Goal: Information Seeking & Learning: Learn about a topic

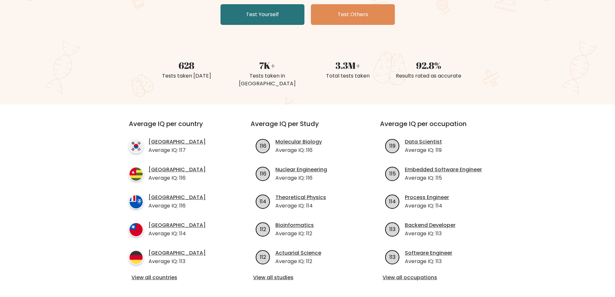
scroll to position [172, 0]
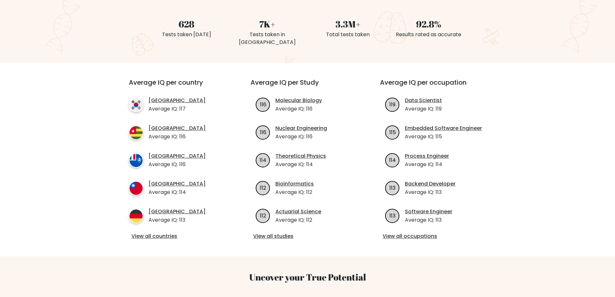
click at [411, 232] on link "View all occupations" at bounding box center [437, 236] width 109 height 8
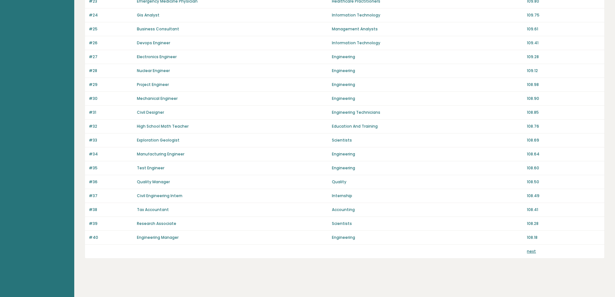
scroll to position [387, 0]
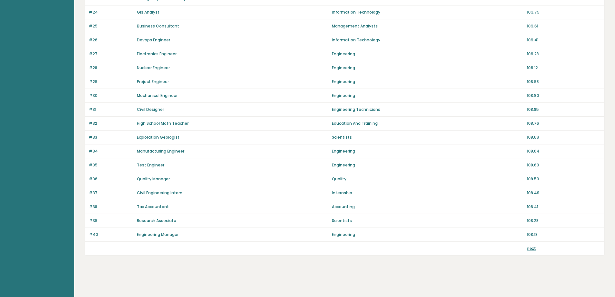
click at [528, 248] on link "next" at bounding box center [531, 247] width 9 height 5
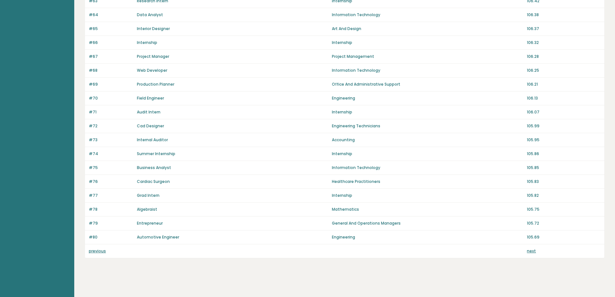
scroll to position [387, 0]
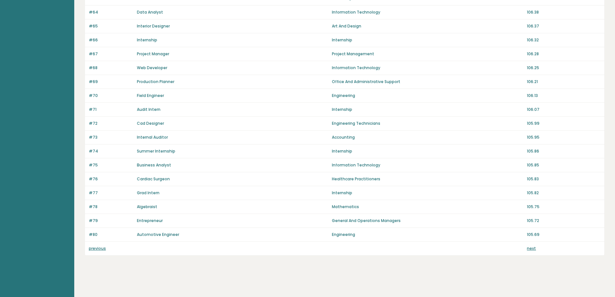
click at [531, 251] on div "previous next" at bounding box center [344, 248] width 519 height 14
click at [532, 250] on link "next" at bounding box center [531, 247] width 9 height 5
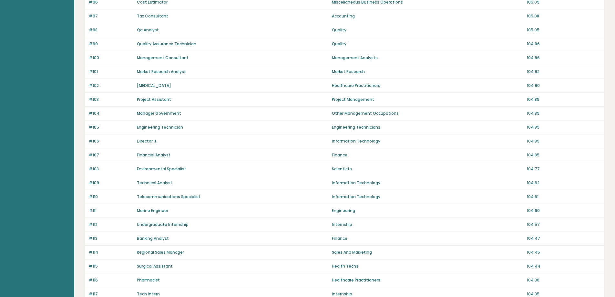
scroll to position [387, 0]
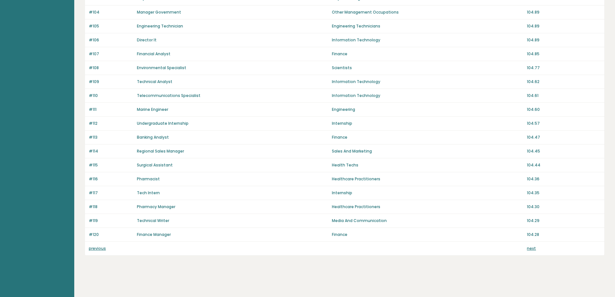
click at [530, 247] on link "next" at bounding box center [531, 247] width 9 height 5
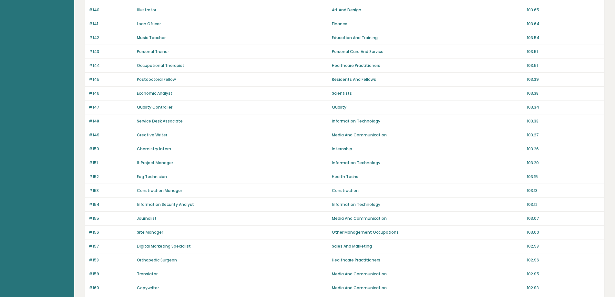
scroll to position [387, 0]
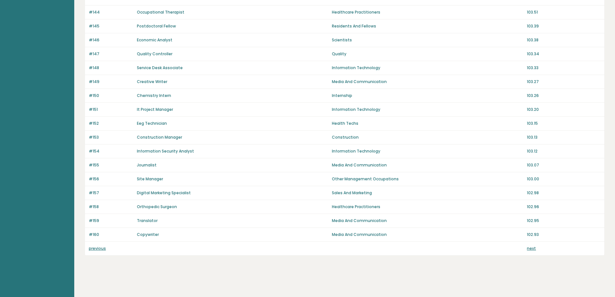
click at [529, 249] on link "next" at bounding box center [531, 247] width 9 height 5
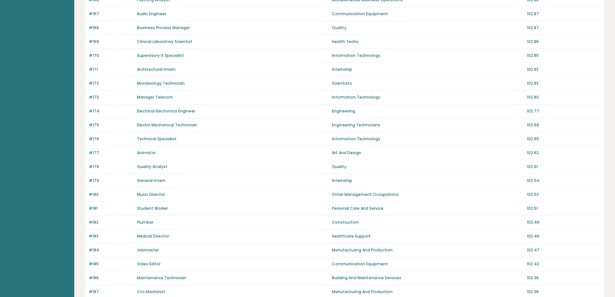
scroll to position [387, 0]
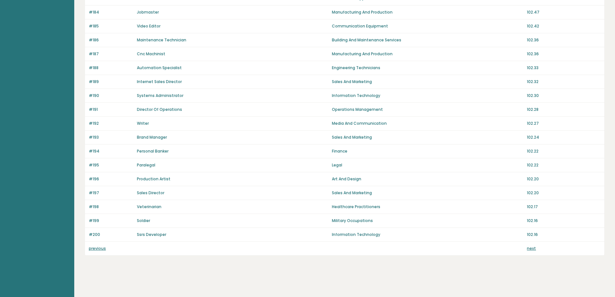
click at [529, 249] on link "next" at bounding box center [531, 247] width 9 height 5
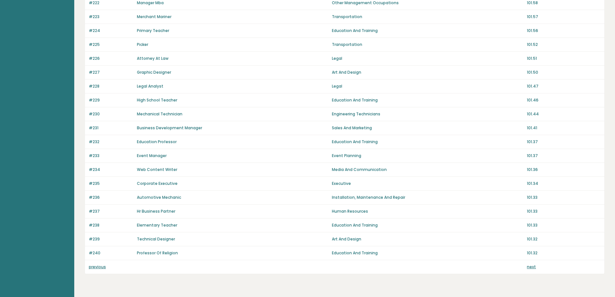
scroll to position [387, 0]
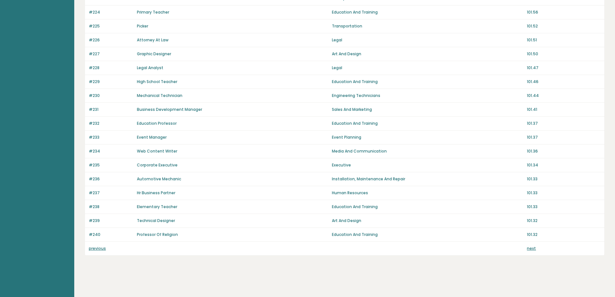
click at [530, 250] on link "next" at bounding box center [531, 247] width 9 height 5
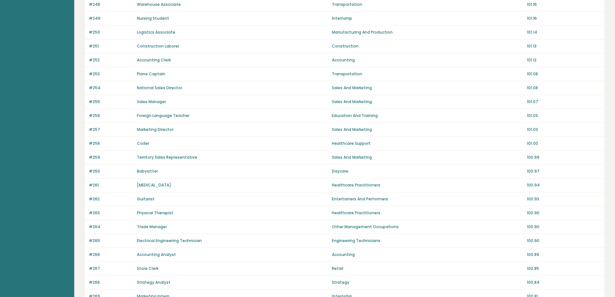
scroll to position [387, 0]
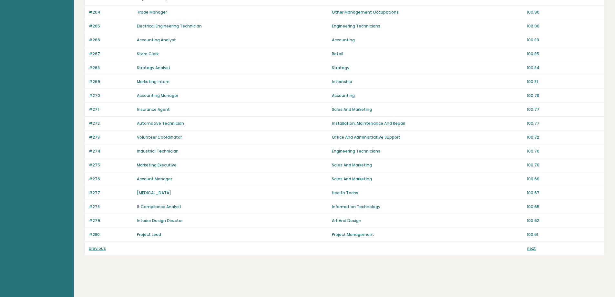
click at [529, 249] on link "next" at bounding box center [531, 247] width 9 height 5
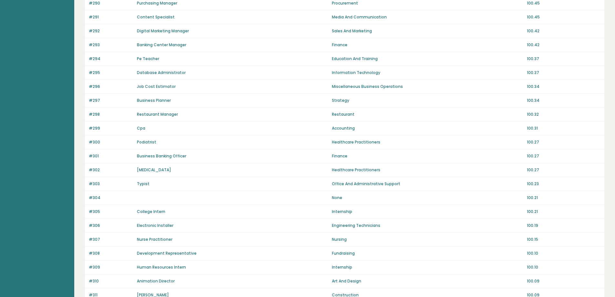
scroll to position [387, 0]
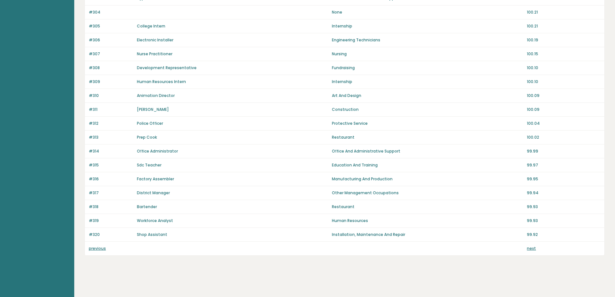
click at [529, 250] on link "next" at bounding box center [531, 247] width 9 height 5
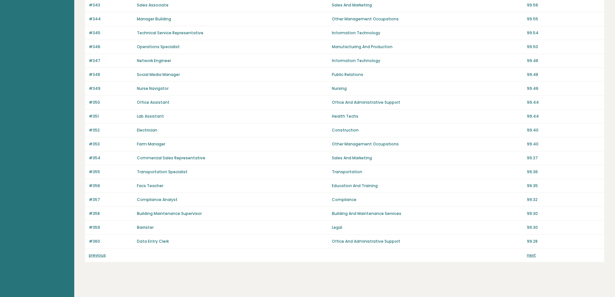
scroll to position [387, 0]
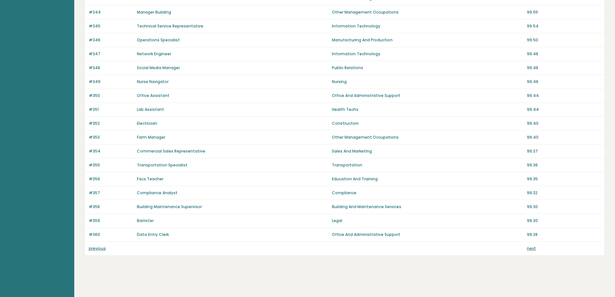
click at [526, 252] on div "previous next" at bounding box center [344, 248] width 519 height 14
click at [532, 248] on link "next" at bounding box center [531, 247] width 9 height 5
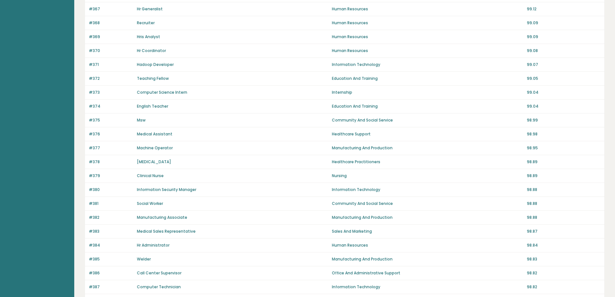
scroll to position [387, 0]
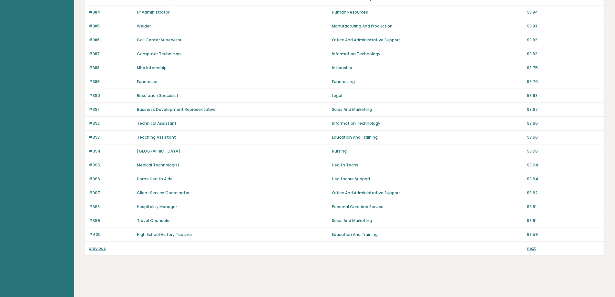
click at [528, 248] on link "next" at bounding box center [531, 247] width 9 height 5
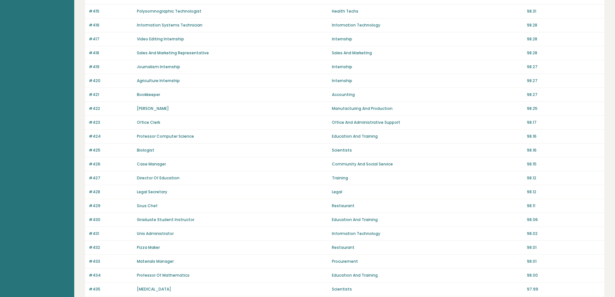
scroll to position [387, 0]
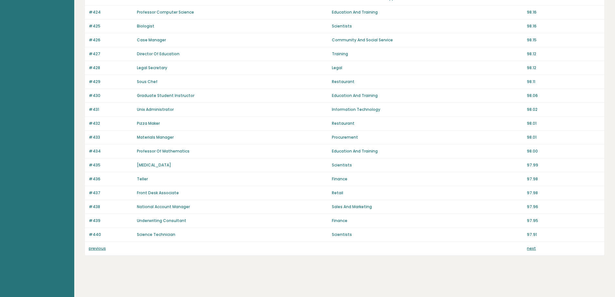
click at [530, 250] on link "next" at bounding box center [531, 247] width 9 height 5
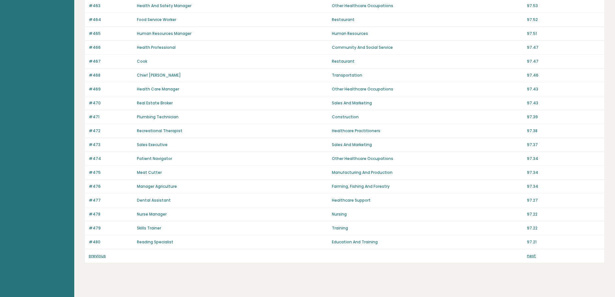
scroll to position [387, 0]
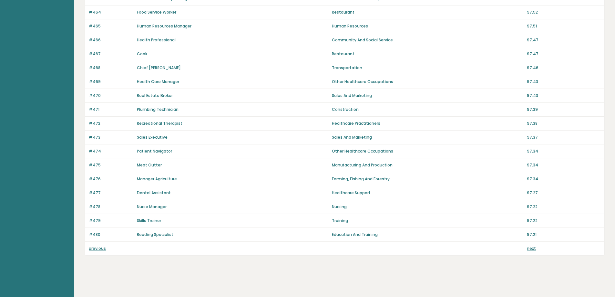
click at [532, 250] on link "next" at bounding box center [531, 247] width 9 height 5
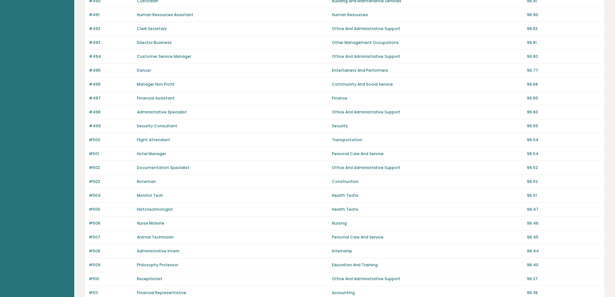
scroll to position [387, 0]
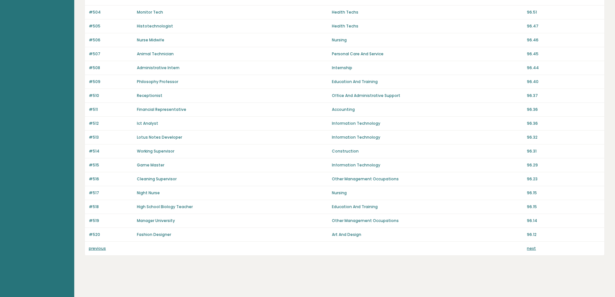
click at [530, 249] on link "next" at bounding box center [531, 247] width 9 height 5
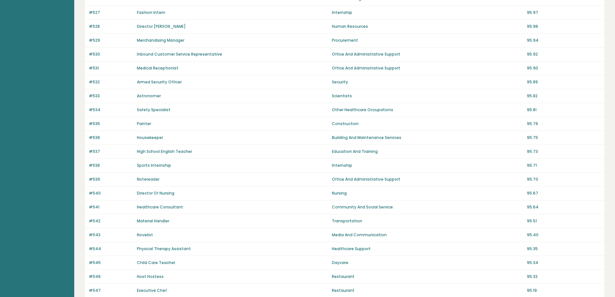
scroll to position [387, 0]
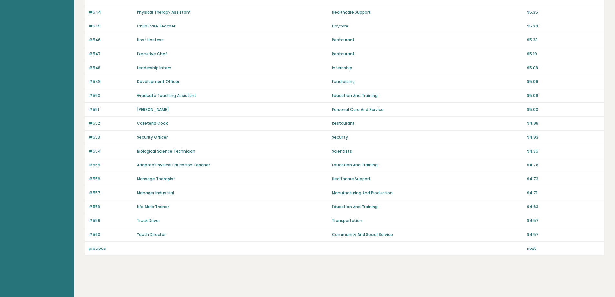
click at [530, 249] on link "next" at bounding box center [531, 247] width 9 height 5
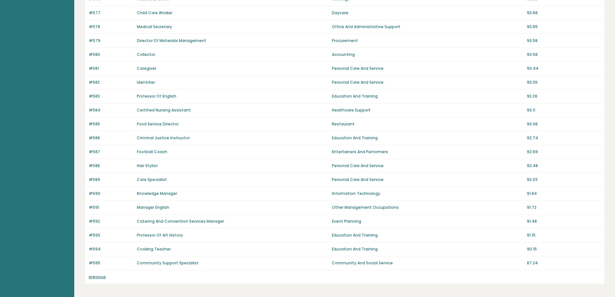
scroll to position [317, 0]
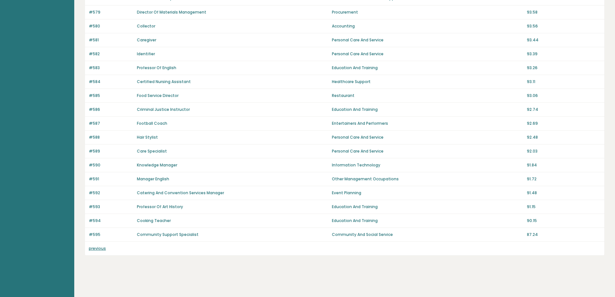
click at [97, 248] on link "previous" at bounding box center [97, 247] width 17 height 5
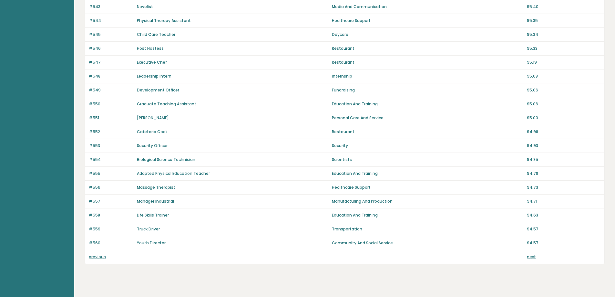
scroll to position [387, 0]
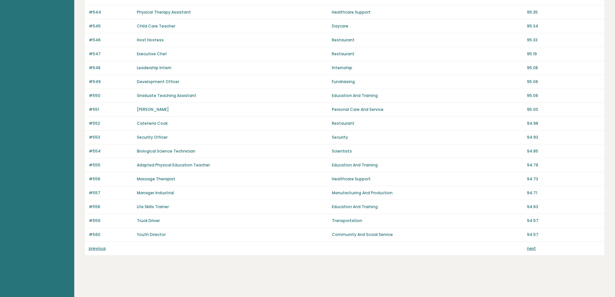
click at [97, 247] on link "previous" at bounding box center [97, 247] width 17 height 5
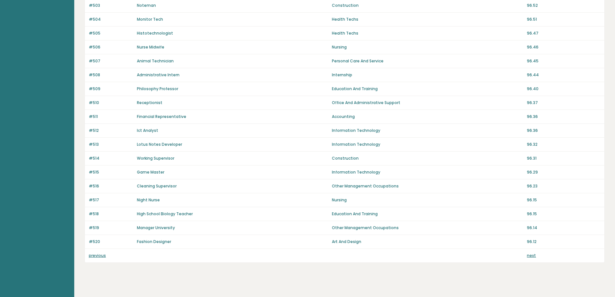
scroll to position [387, 0]
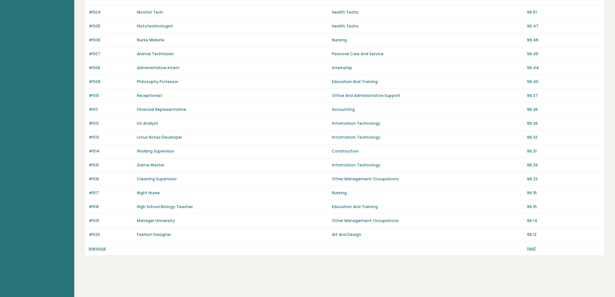
click at [103, 248] on link "previous" at bounding box center [97, 247] width 17 height 5
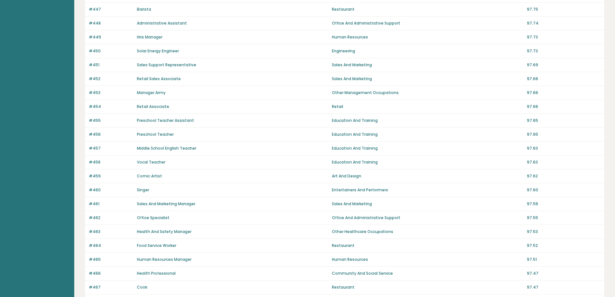
scroll to position [387, 0]
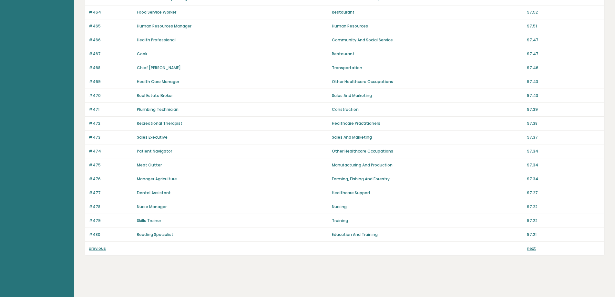
click at [100, 248] on link "previous" at bounding box center [97, 247] width 17 height 5
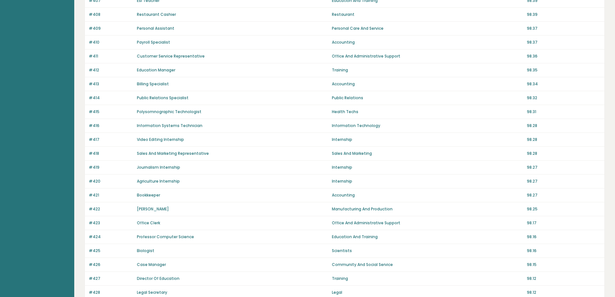
scroll to position [387, 0]
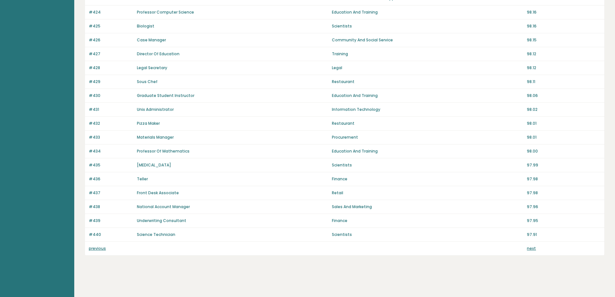
click at [101, 247] on link "previous" at bounding box center [97, 247] width 17 height 5
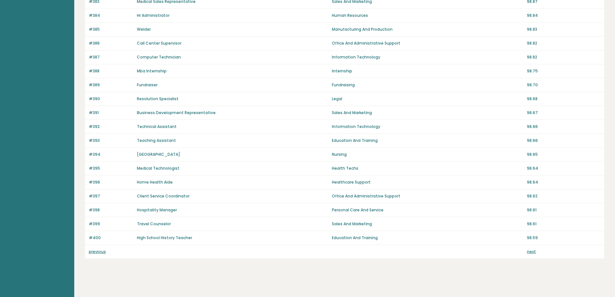
scroll to position [387, 0]
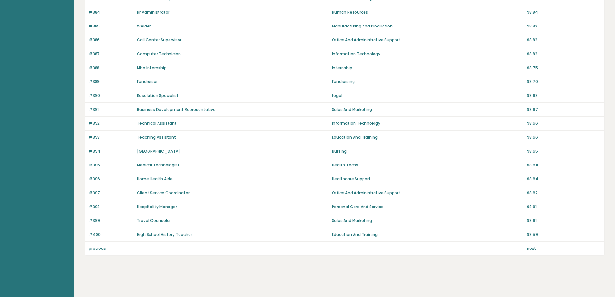
click at [101, 247] on link "previous" at bounding box center [97, 247] width 17 height 5
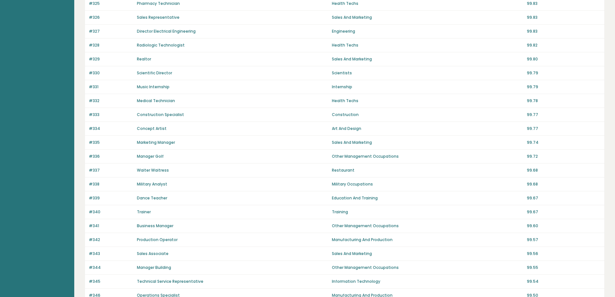
scroll to position [387, 0]
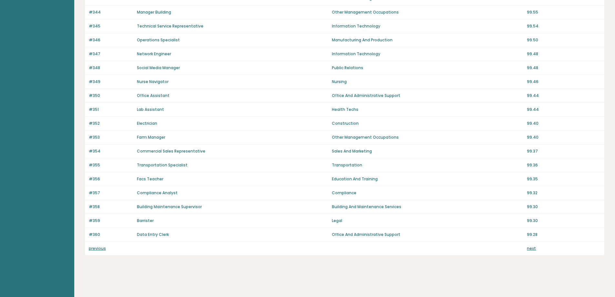
click at [102, 247] on link "previous" at bounding box center [97, 247] width 17 height 5
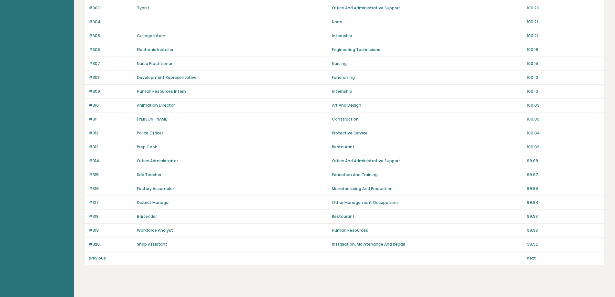
scroll to position [387, 0]
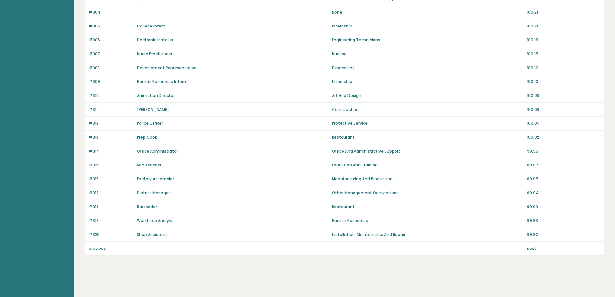
click at [102, 247] on link "previous" at bounding box center [97, 247] width 17 height 5
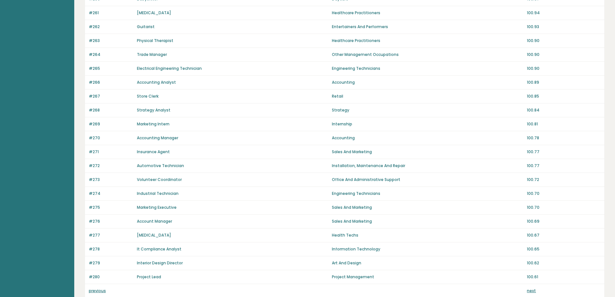
scroll to position [387, 0]
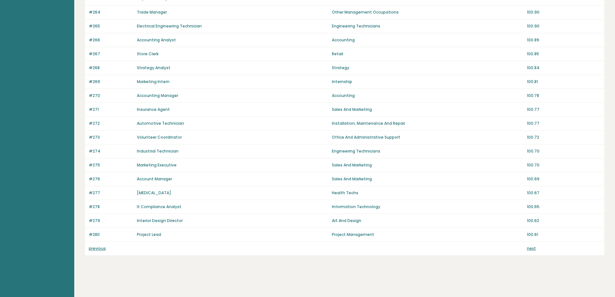
click at [102, 247] on link "previous" at bounding box center [97, 247] width 17 height 5
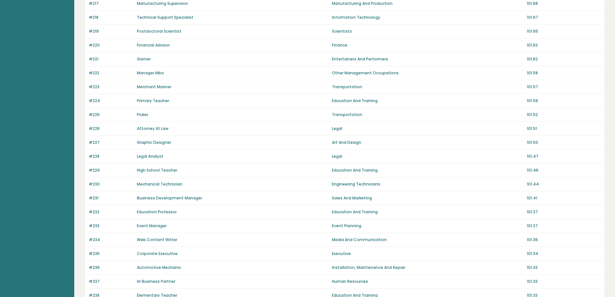
scroll to position [387, 0]
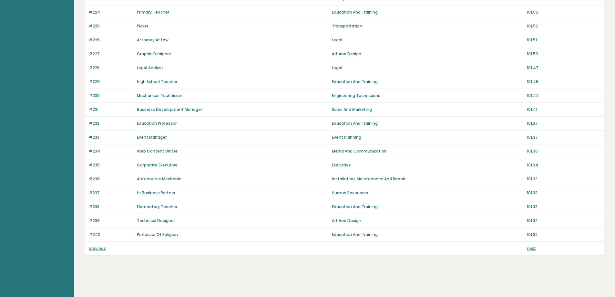
click at [102, 247] on link "previous" at bounding box center [97, 247] width 17 height 5
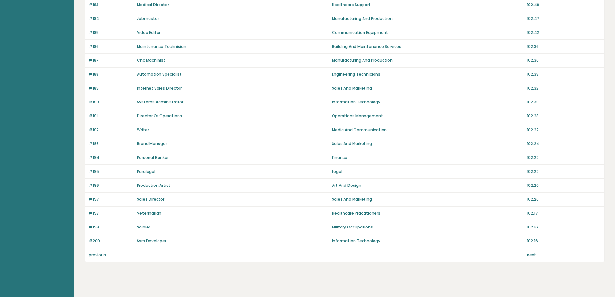
scroll to position [387, 0]
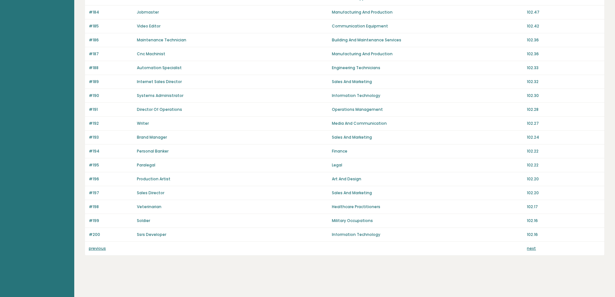
click at [101, 246] on link "previous" at bounding box center [97, 247] width 17 height 5
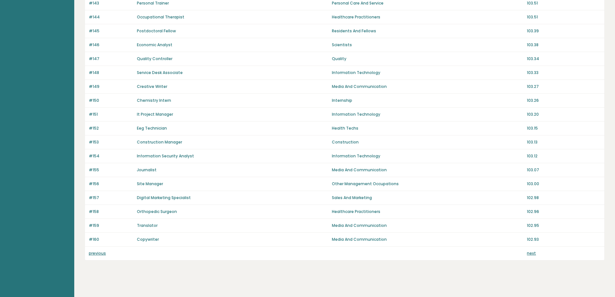
scroll to position [387, 0]
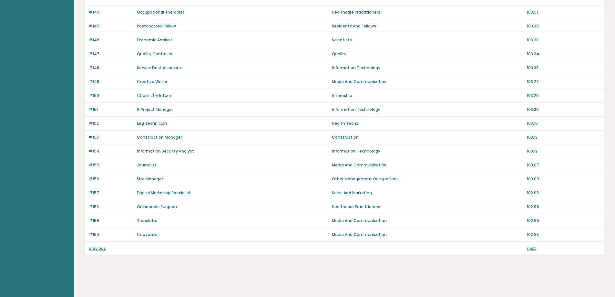
click at [101, 246] on link "previous" at bounding box center [97, 247] width 17 height 5
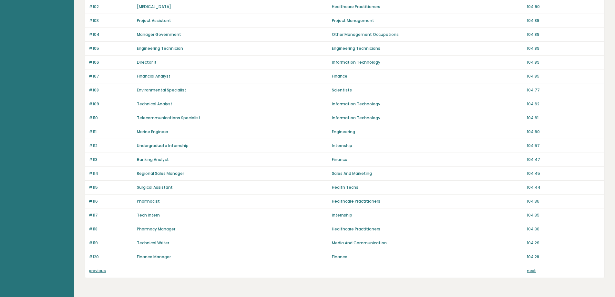
scroll to position [387, 0]
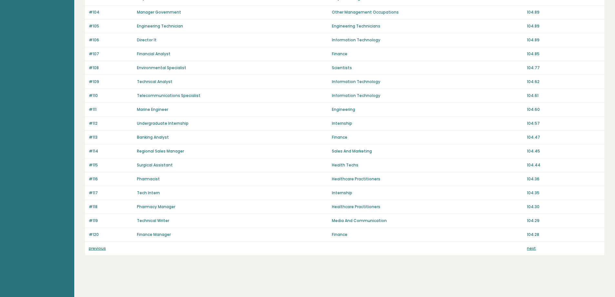
click at [102, 247] on link "previous" at bounding box center [97, 247] width 17 height 5
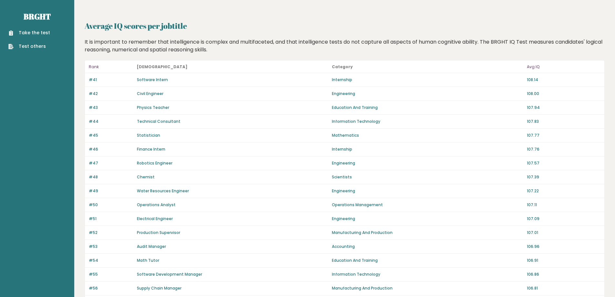
click at [100, 247] on p "#53" at bounding box center [111, 246] width 44 height 6
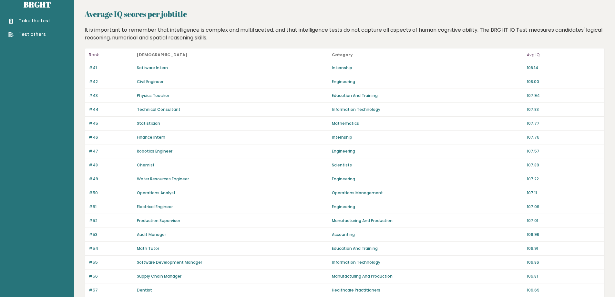
scroll to position [387, 0]
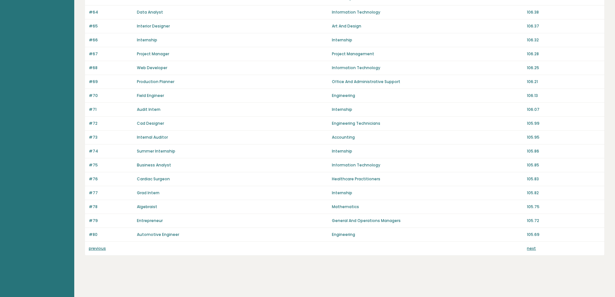
click at [99, 246] on link "previous" at bounding box center [97, 247] width 17 height 5
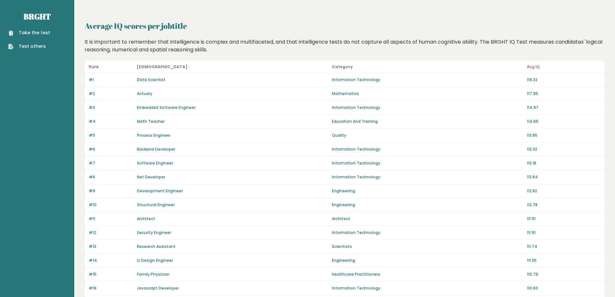
click at [416, 121] on p "Education And Training" at bounding box center [427, 121] width 191 height 6
